Goal: Find contact information: Find contact information

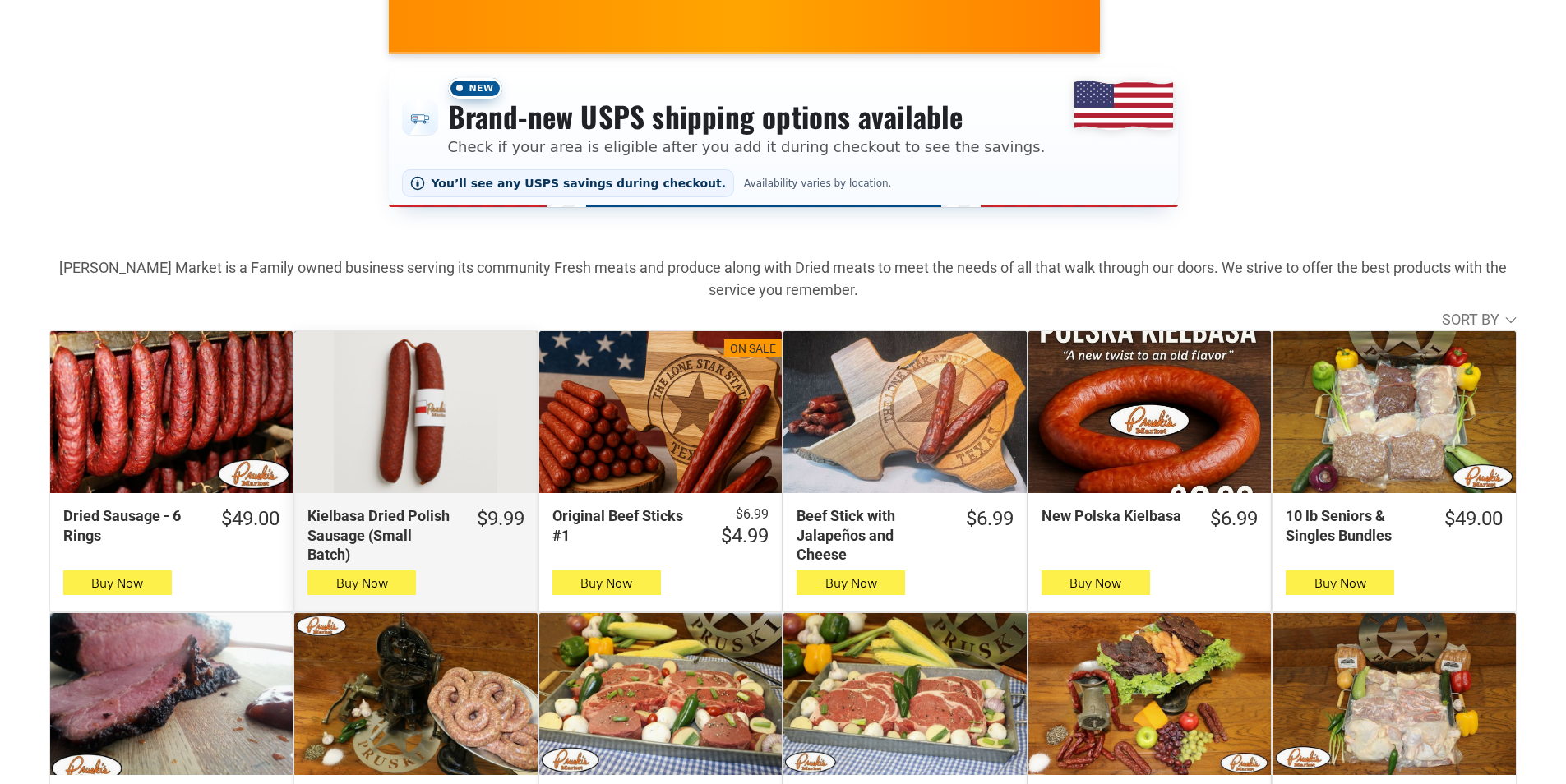
scroll to position [328, 0]
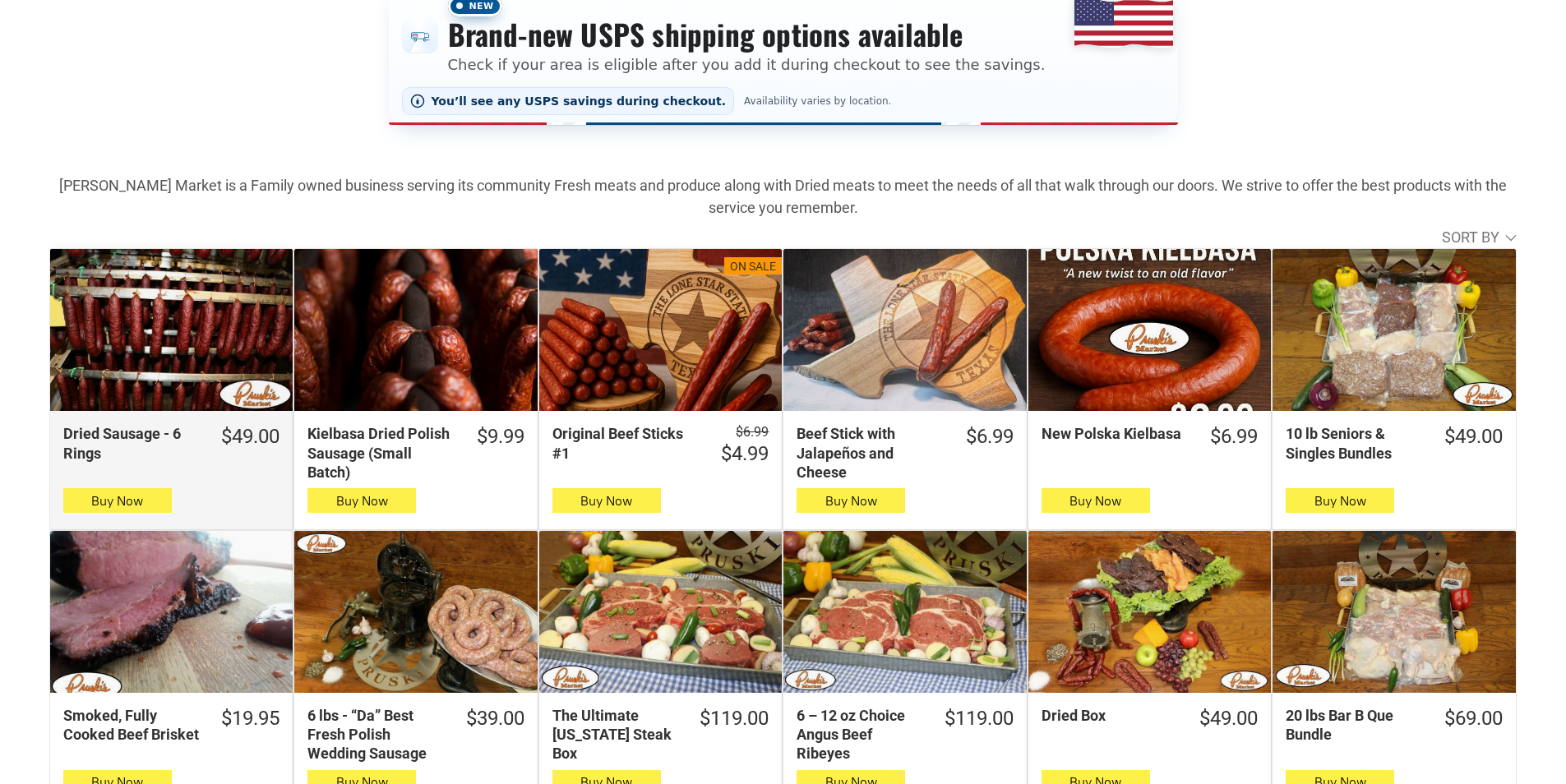
click at [94, 312] on div "Dried Sausage - 6 Rings" at bounding box center [171, 330] width 242 height 162
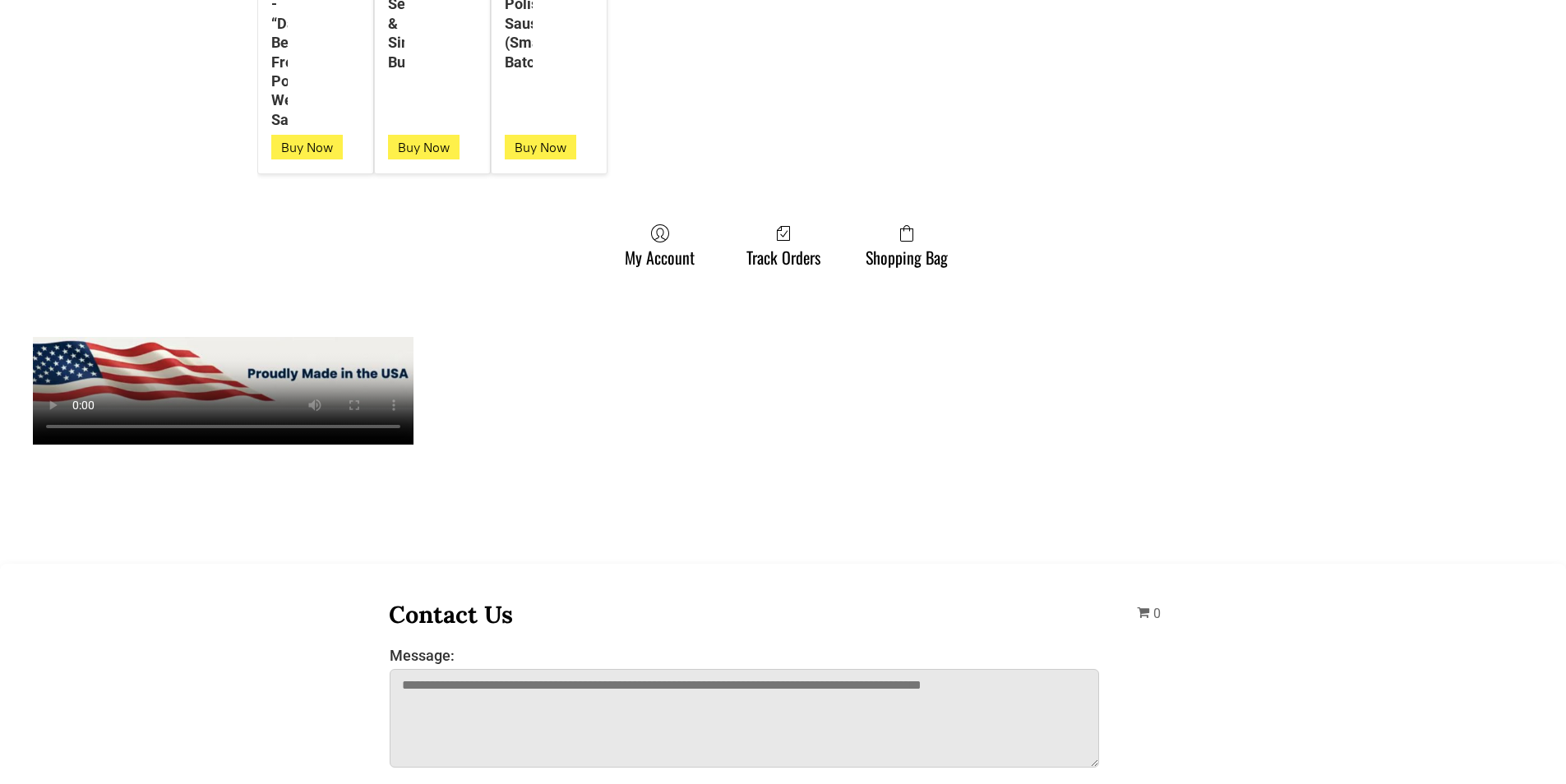
scroll to position [4601, 0]
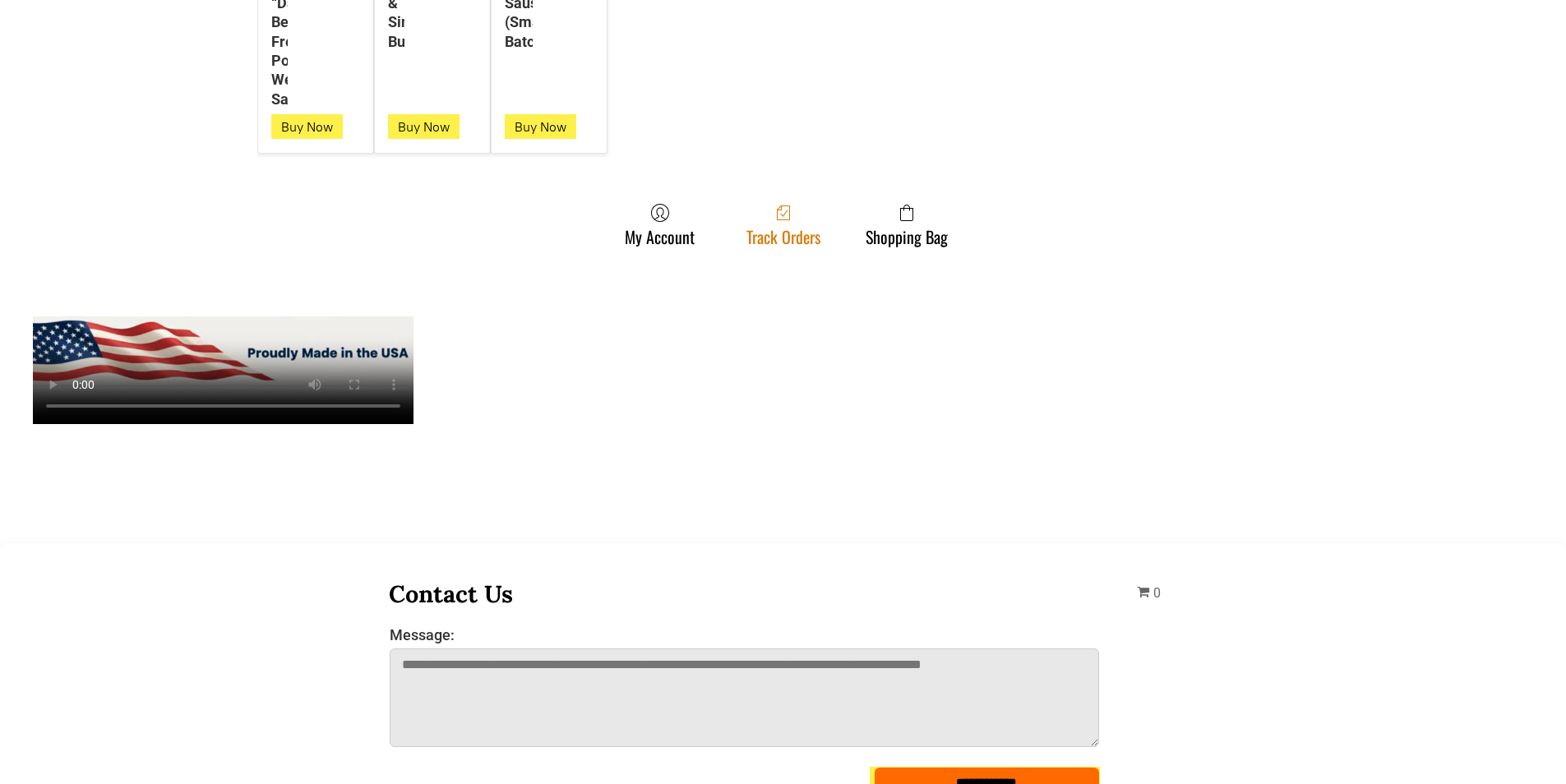
click at [781, 220] on icon at bounding box center [783, 213] width 13 height 14
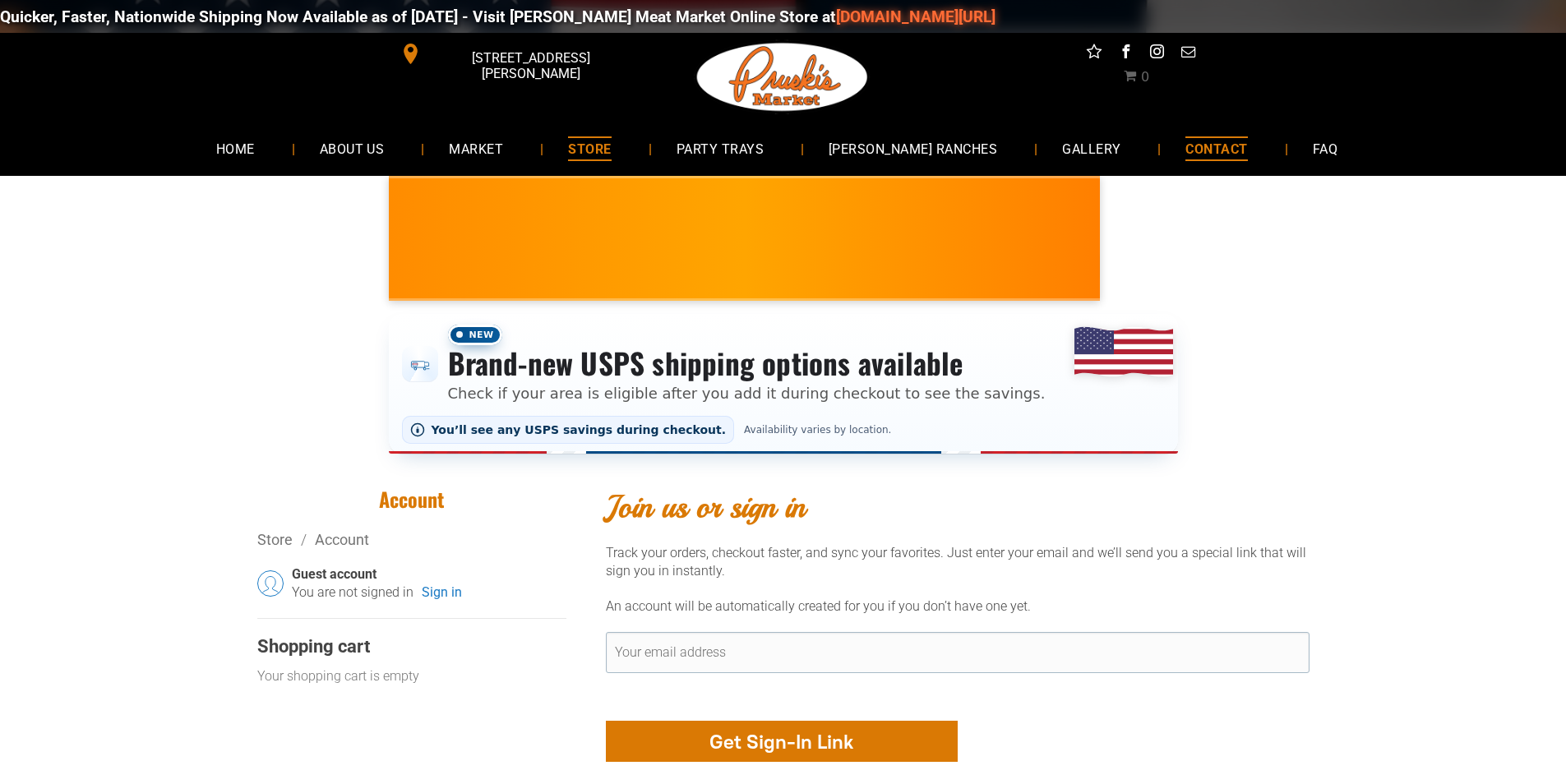
click at [1160, 151] on link "CONTACT" at bounding box center [1216, 148] width 111 height 43
